Goal: Task Accomplishment & Management: Manage account settings

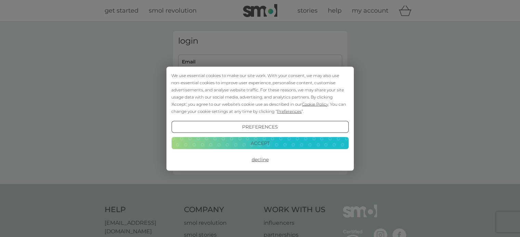
click at [257, 159] on button "Decline" at bounding box center [259, 160] width 177 height 12
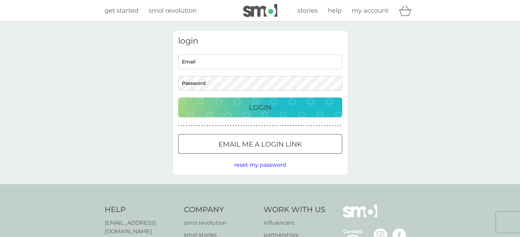
click at [197, 61] on input "Email" at bounding box center [260, 62] width 164 height 15
type input "[EMAIL_ADDRESS][DOMAIN_NAME]"
click at [260, 104] on p "Login" at bounding box center [260, 107] width 23 height 11
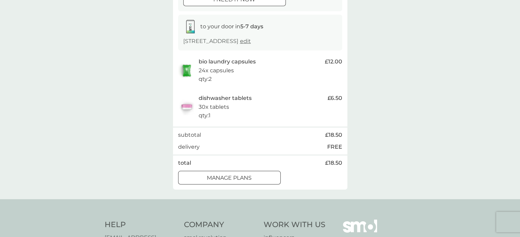
scroll to position [103, 0]
click at [229, 177] on div at bounding box center [229, 177] width 1 height 1
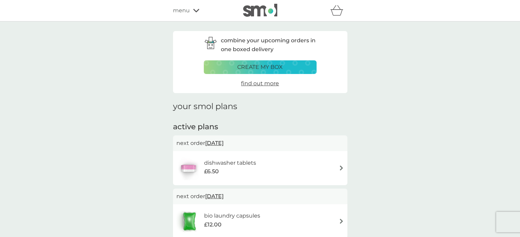
click at [339, 167] on img at bounding box center [341, 168] width 5 height 5
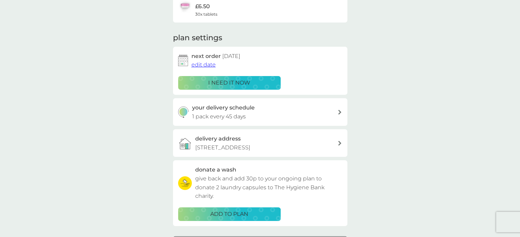
scroll to position [137, 0]
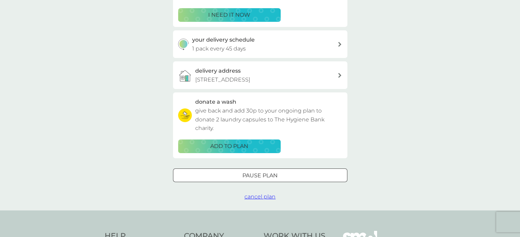
click at [238, 175] on div "Pause plan" at bounding box center [260, 176] width 174 height 9
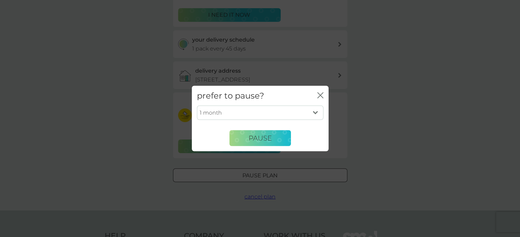
click at [313, 111] on select "1 month 2 months 3 months 4 months 5 months 6 months" at bounding box center [260, 113] width 126 height 14
select select "3"
click at [197, 106] on select "1 month 2 months 3 months 4 months 5 months 6 months" at bounding box center [260, 113] width 126 height 14
click at [268, 139] on span "Pause" at bounding box center [259, 138] width 23 height 8
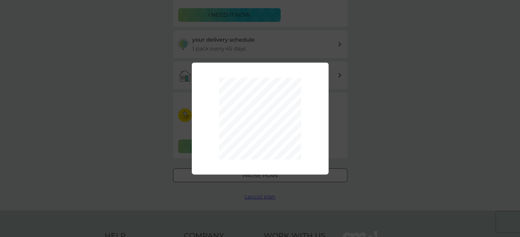
click at [382, 100] on div "1 month 2 months 3 months 4 months 5 months 6 months Pause" at bounding box center [260, 118] width 520 height 237
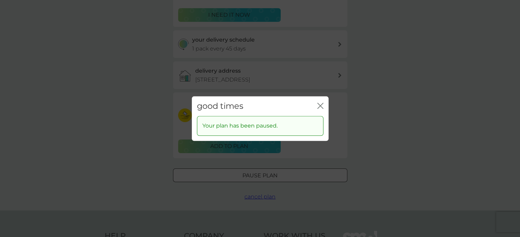
click at [318, 104] on icon "close" at bounding box center [320, 106] width 6 height 6
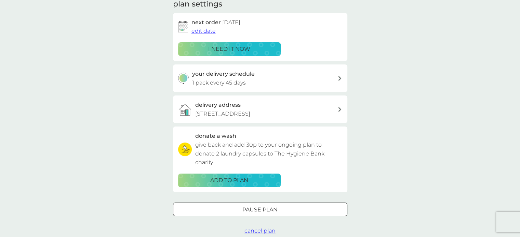
scroll to position [0, 0]
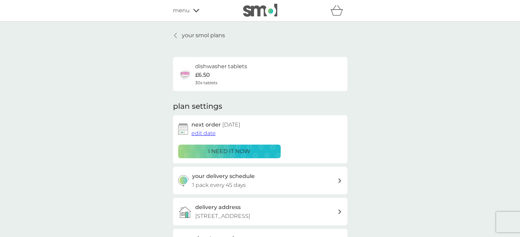
click at [174, 35] on icon at bounding box center [175, 35] width 2 height 5
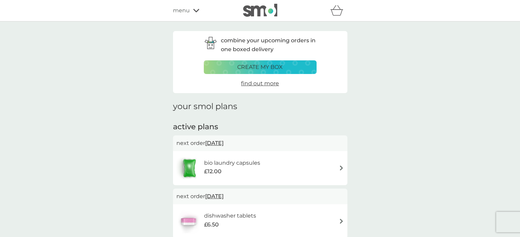
click at [194, 9] on icon at bounding box center [196, 11] width 6 height 4
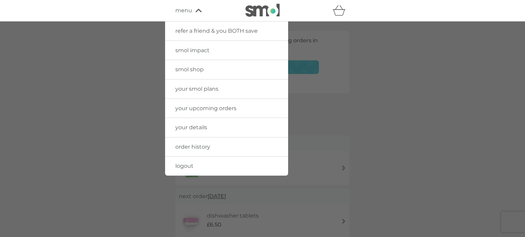
click at [180, 164] on span "logout" at bounding box center [184, 166] width 18 height 6
